Goal: Check status: Check status

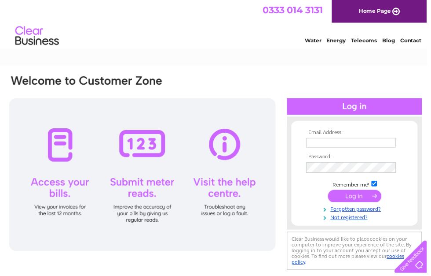
click at [350, 142] on input "text" at bounding box center [354, 144] width 91 height 10
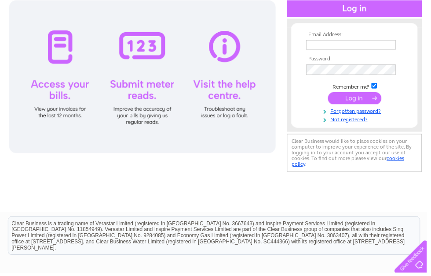
type input "[EMAIL_ADDRESS][DOMAIN_NAME]"
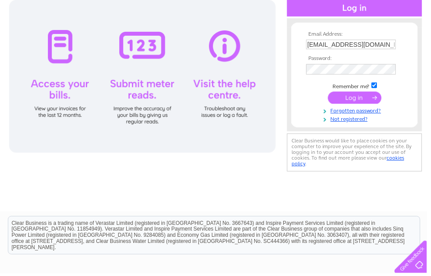
click at [364, 104] on input "submit" at bounding box center [358, 98] width 54 height 12
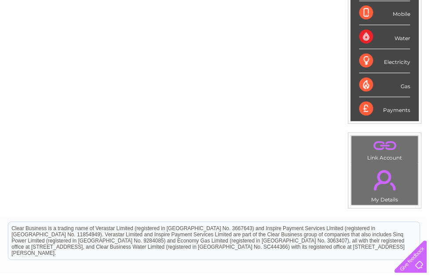
scroll to position [202, 0]
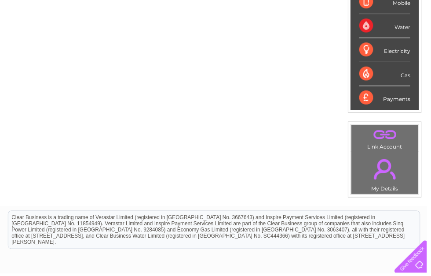
click at [390, 176] on link "." at bounding box center [388, 170] width 63 height 31
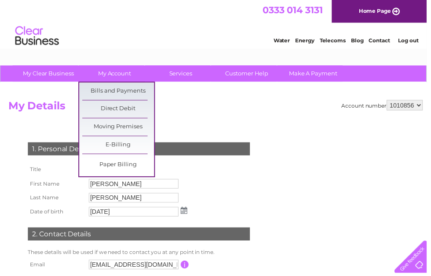
click at [136, 87] on link "Bills and Payments" at bounding box center [119, 92] width 73 height 18
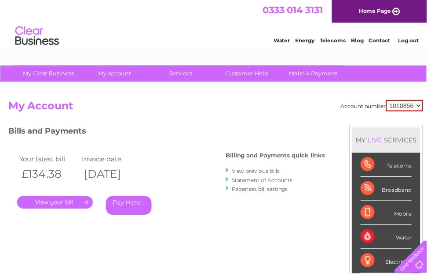
click at [400, 16] on link "Home Page" at bounding box center [383, 11] width 96 height 23
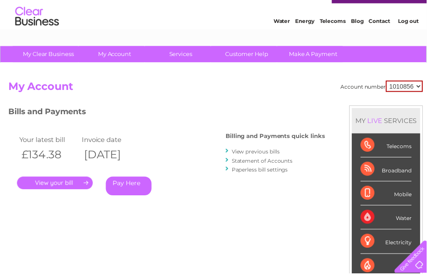
scroll to position [21, 0]
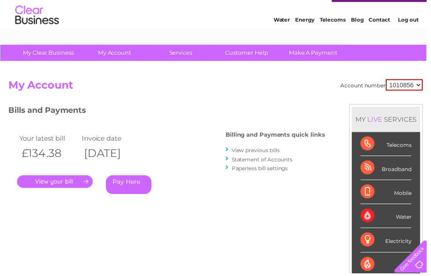
click at [71, 179] on link "." at bounding box center [55, 183] width 77 height 13
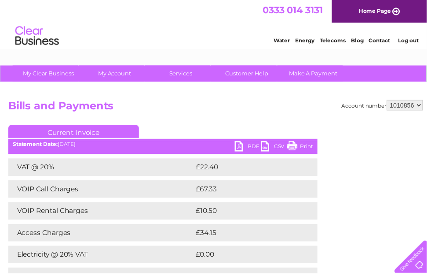
click at [95, 129] on link "Current Invoice" at bounding box center [74, 132] width 132 height 13
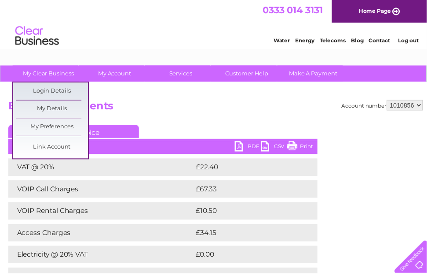
click at [50, 110] on link "My Details" at bounding box center [52, 110] width 73 height 18
